Goal: Navigation & Orientation: Find specific page/section

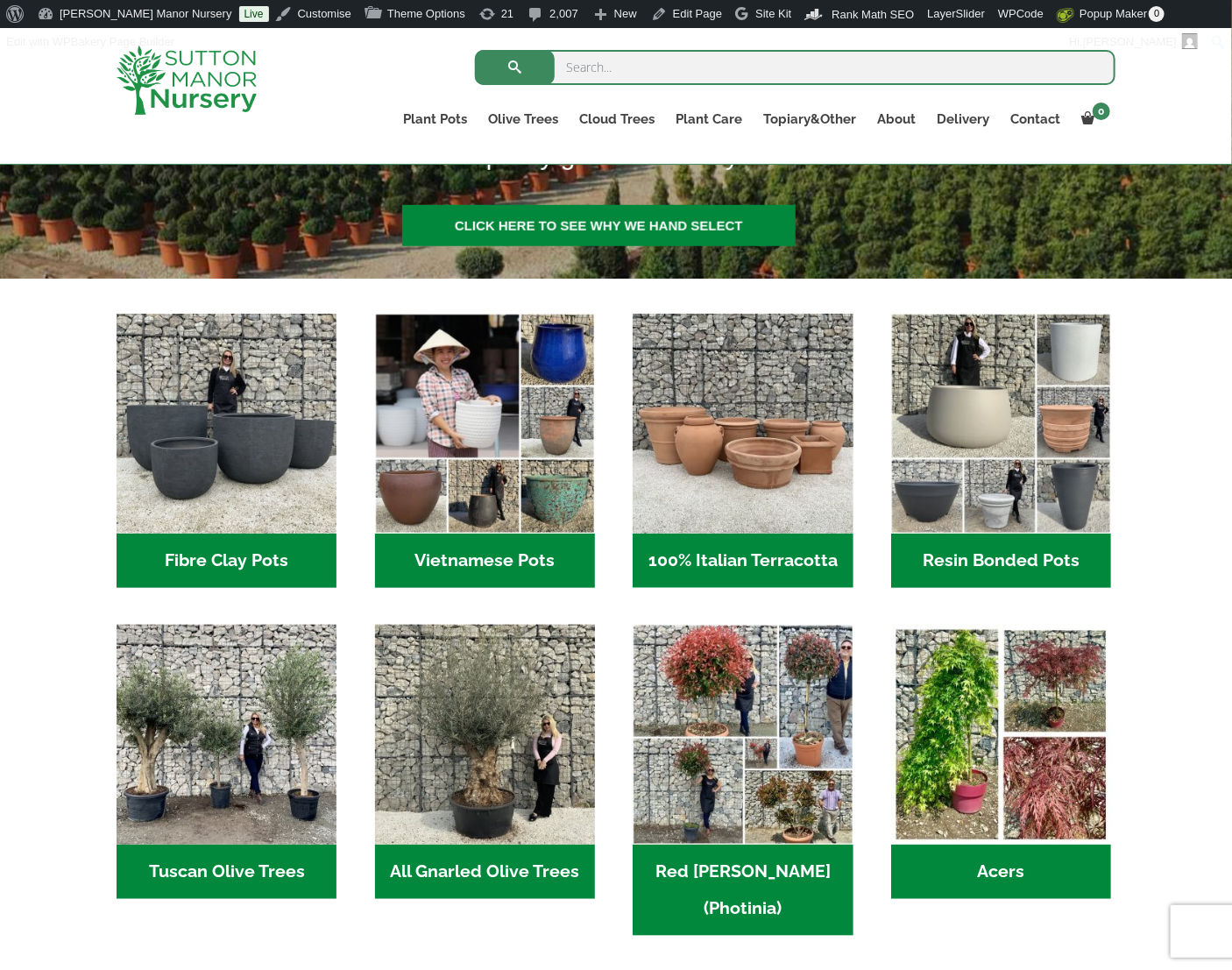
click at [601, 283] on div "Fibre Clay Pots (3) Vietnamese Pots (55) 100% Italian Terracotta (26) Resin Bon…" at bounding box center [616, 955] width 1025 height 1353
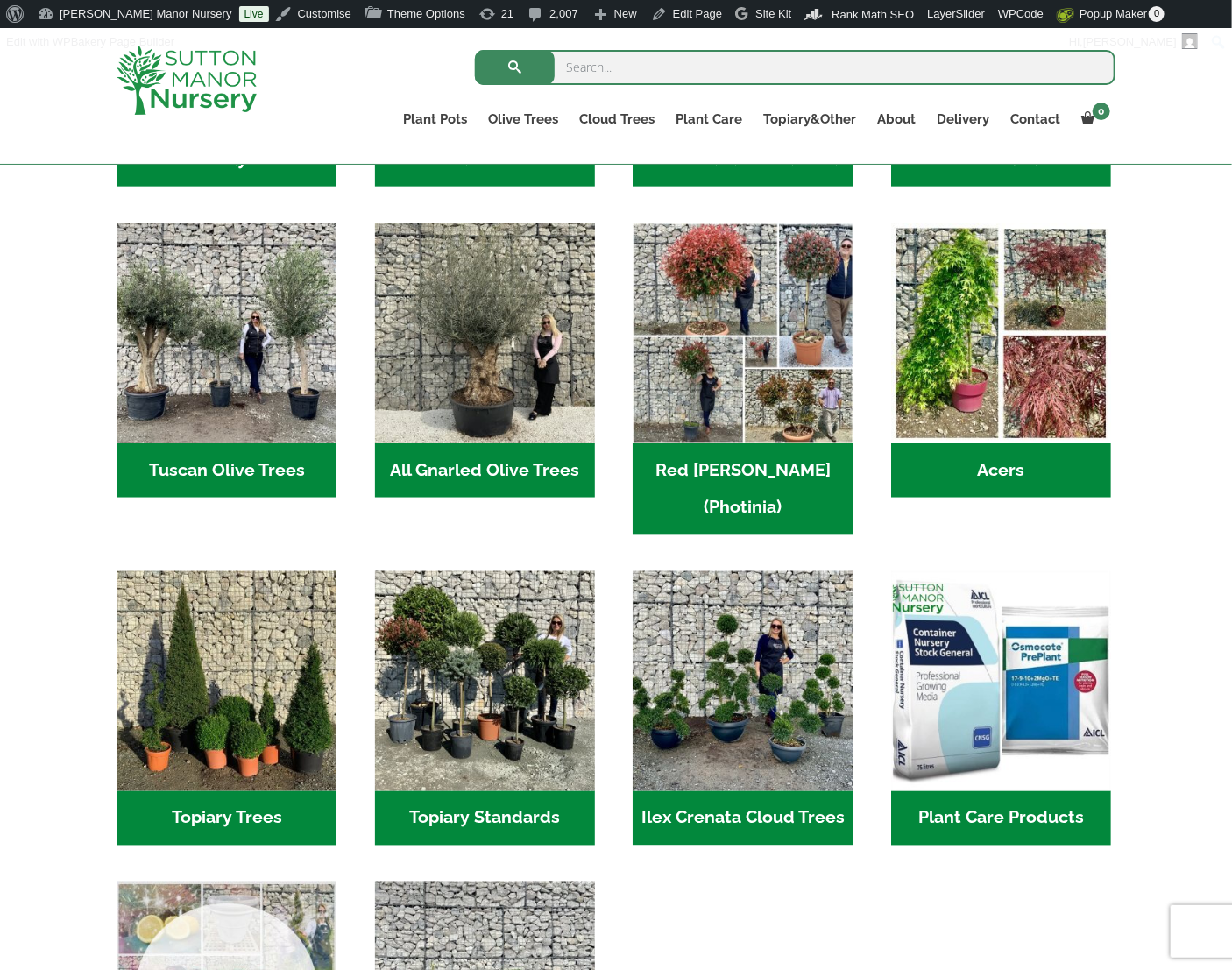
scroll to position [875, 0]
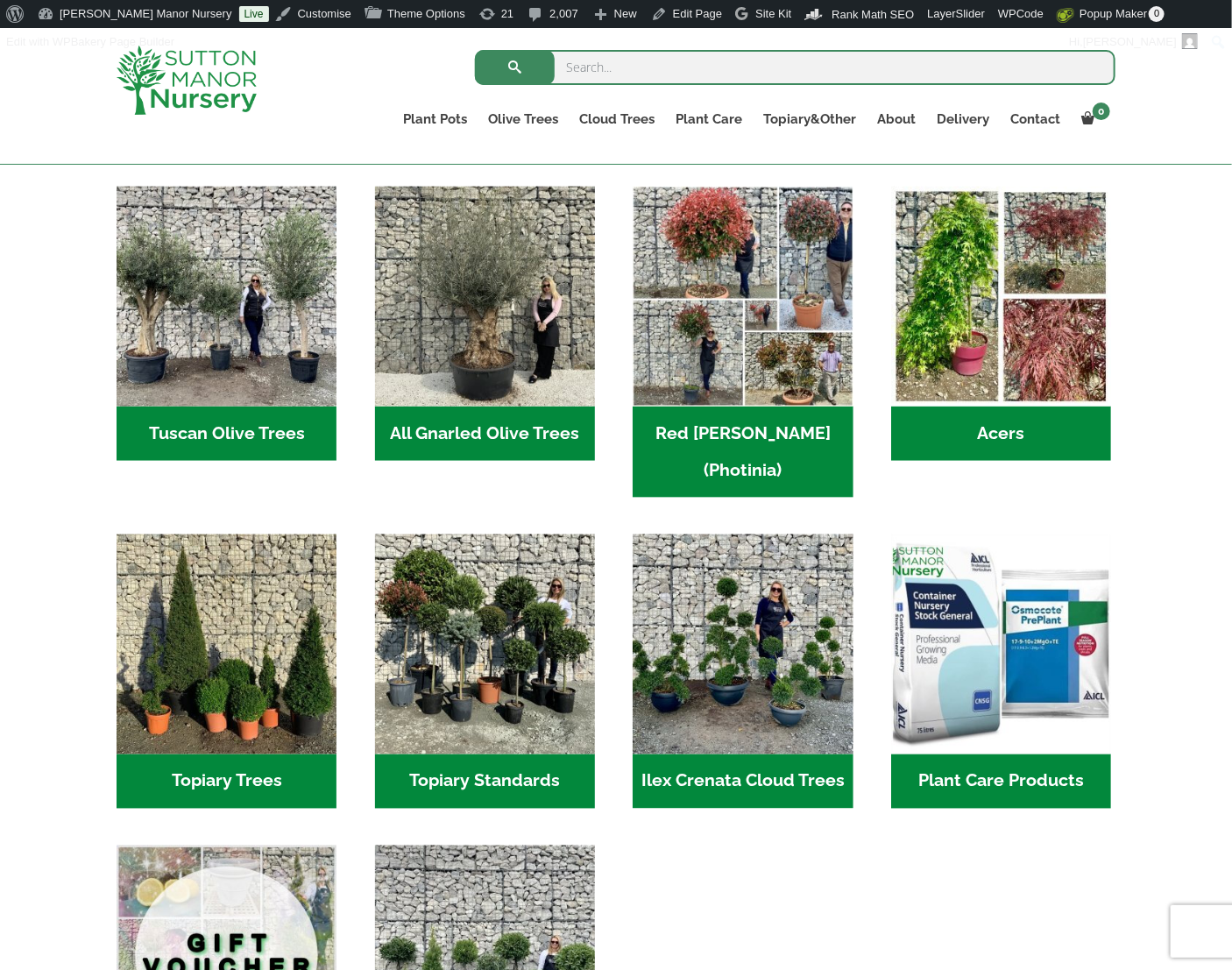
click at [340, 624] on ul "Fibre Clay Pots (3) Vietnamese Pots (55) 100% Italian Terracotta (26) Resin Bon…" at bounding box center [616, 515] width 999 height 1279
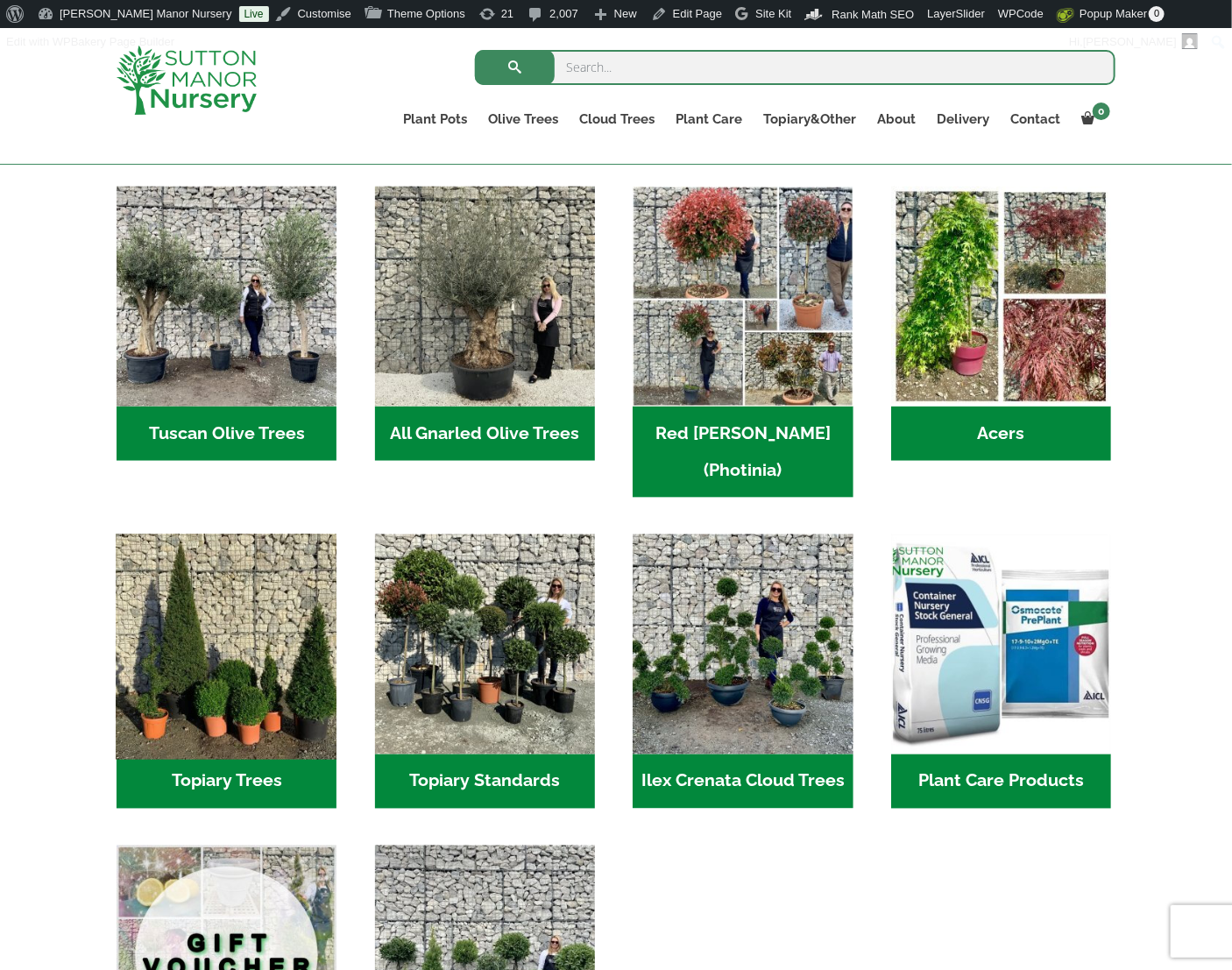
click at [258, 631] on img "Visit product category Topiary Trees" at bounding box center [227, 644] width 231 height 231
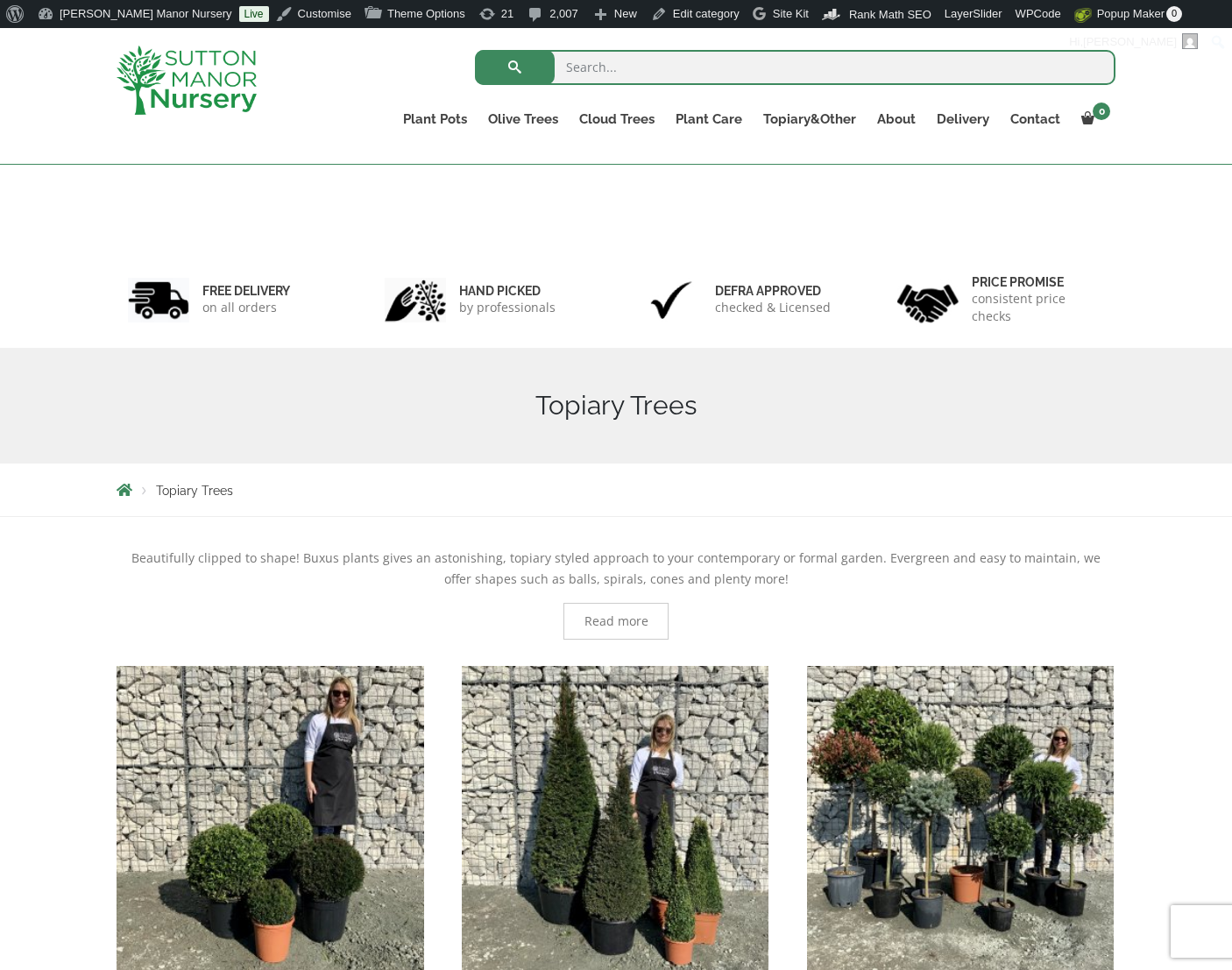
click at [549, 666] on img "Visit product category Topiary Cones" at bounding box center [615, 819] width 308 height 307
